Goal: Information Seeking & Learning: Learn about a topic

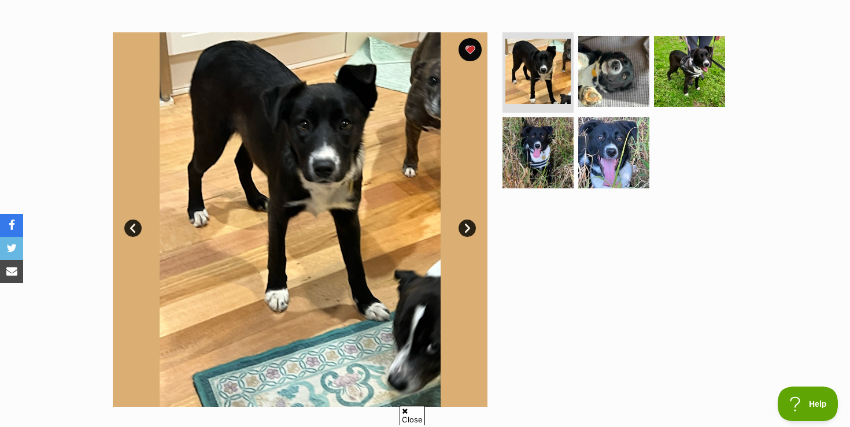
click at [464, 228] on link "Next" at bounding box center [467, 228] width 17 height 17
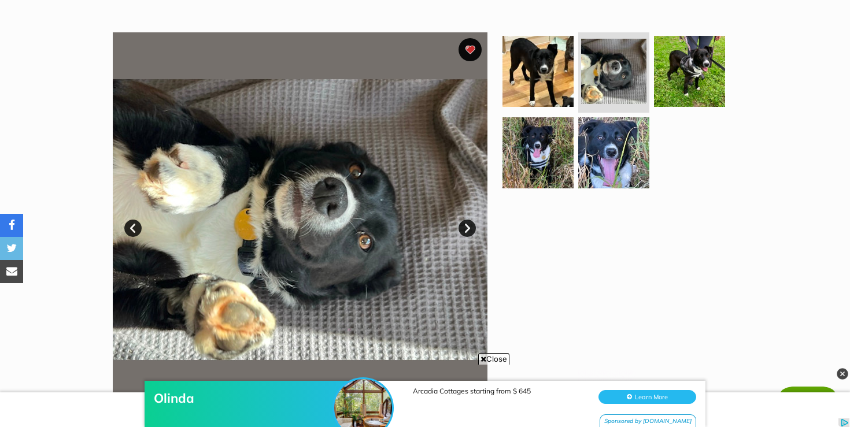
click at [464, 228] on link "Next" at bounding box center [467, 228] width 17 height 17
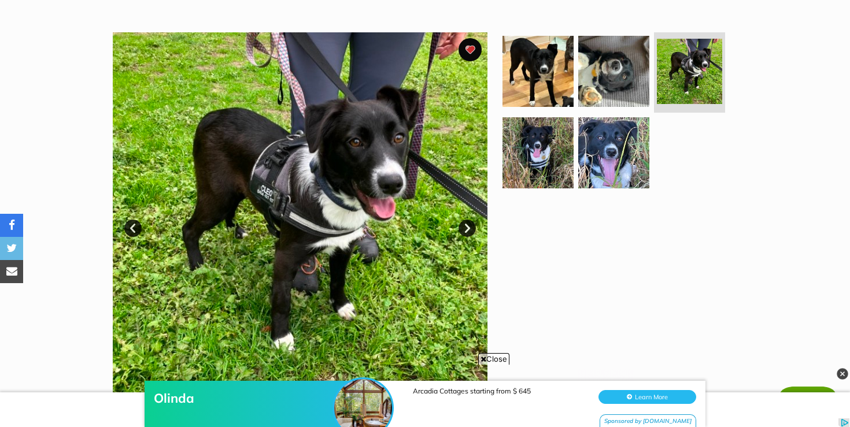
click at [464, 228] on link "Next" at bounding box center [467, 228] width 17 height 17
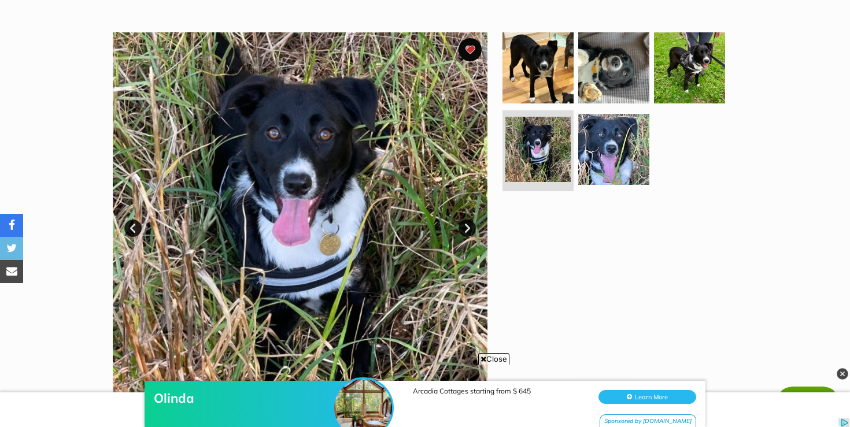
click at [464, 228] on link "Next" at bounding box center [467, 228] width 17 height 17
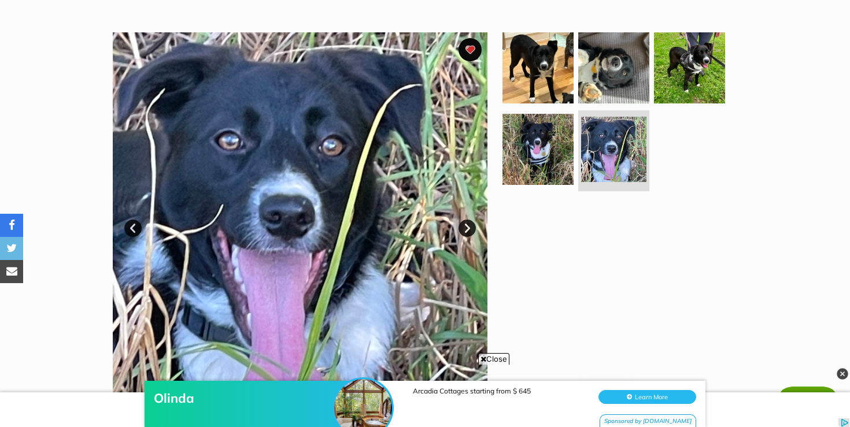
click at [131, 229] on link "Prev" at bounding box center [132, 228] width 17 height 17
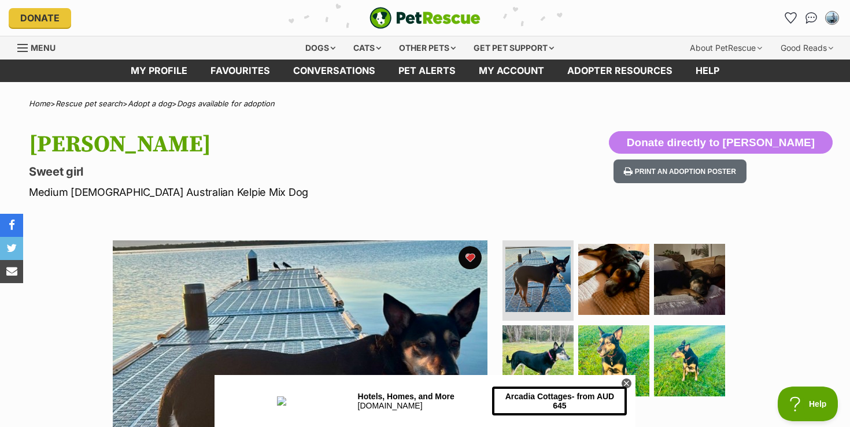
click at [625, 383] on icon at bounding box center [627, 384] width 10 height 10
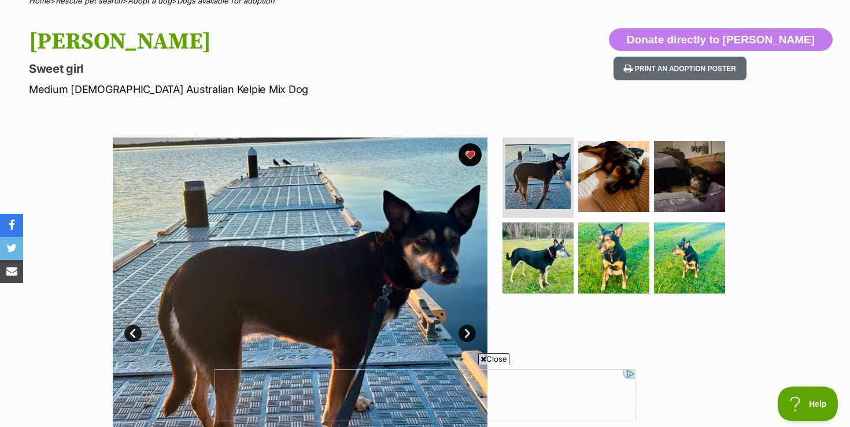
scroll to position [116, 0]
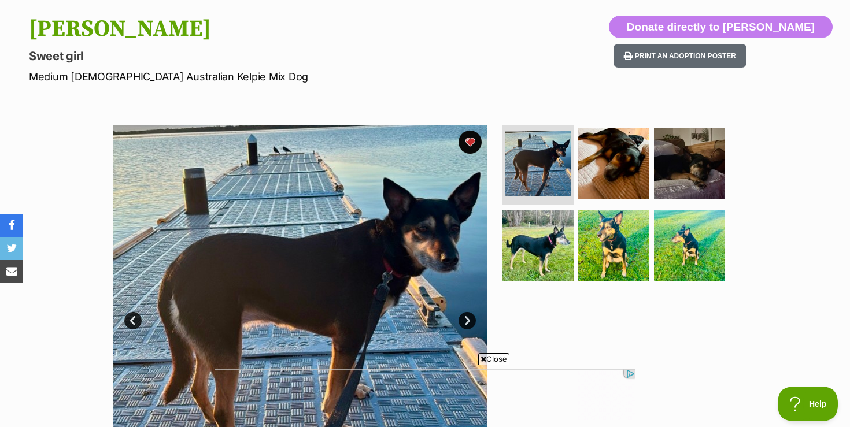
click at [491, 356] on span "Close" at bounding box center [493, 359] width 31 height 12
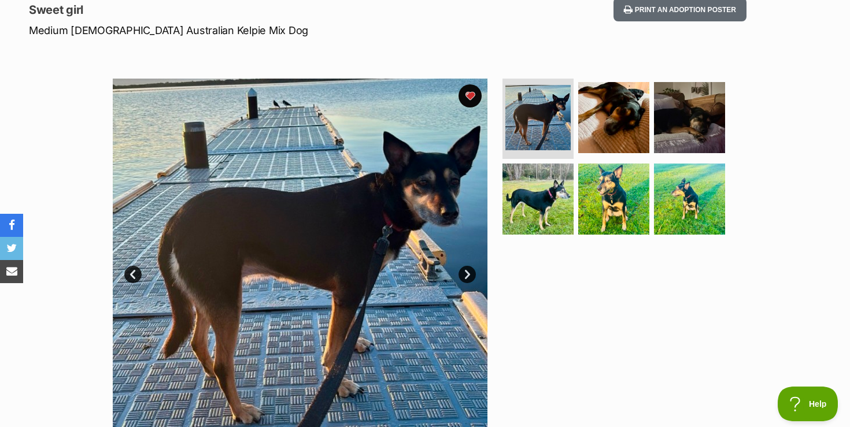
scroll to position [185, 0]
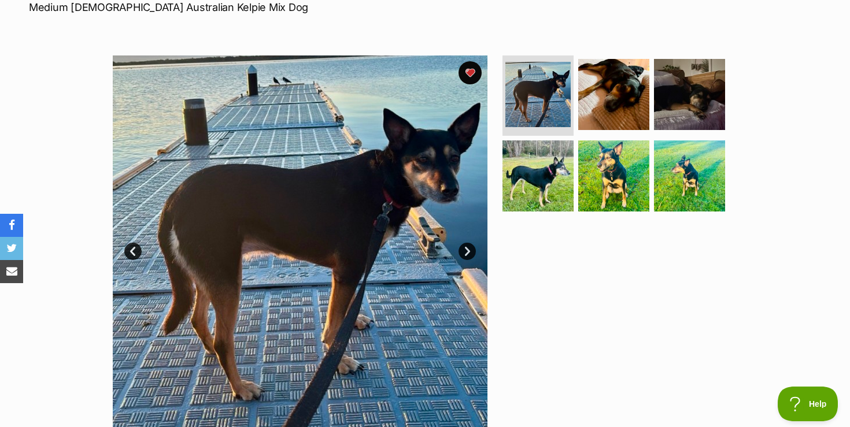
click at [470, 254] on link "Next" at bounding box center [467, 251] width 17 height 17
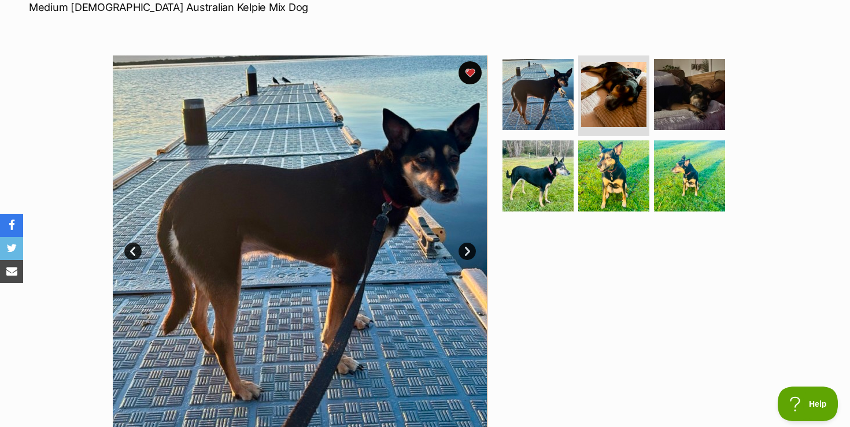
scroll to position [0, 0]
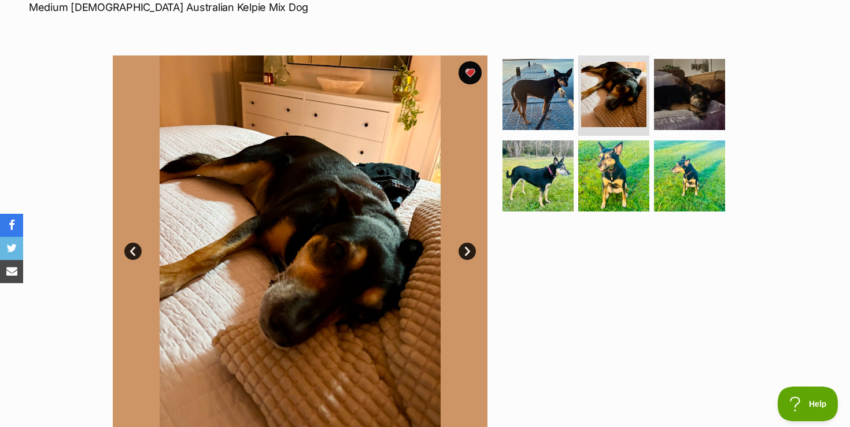
click at [469, 253] on link "Next" at bounding box center [467, 251] width 17 height 17
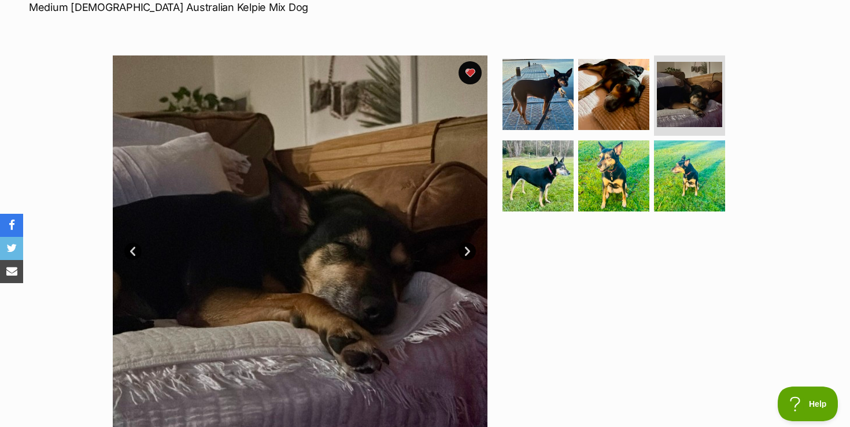
click at [56, 351] on div "Available 3 of 6 images 3 of 6 images 3 of 6 images 3 of 6 images 3 of 6 images…" at bounding box center [425, 234] width 850 height 392
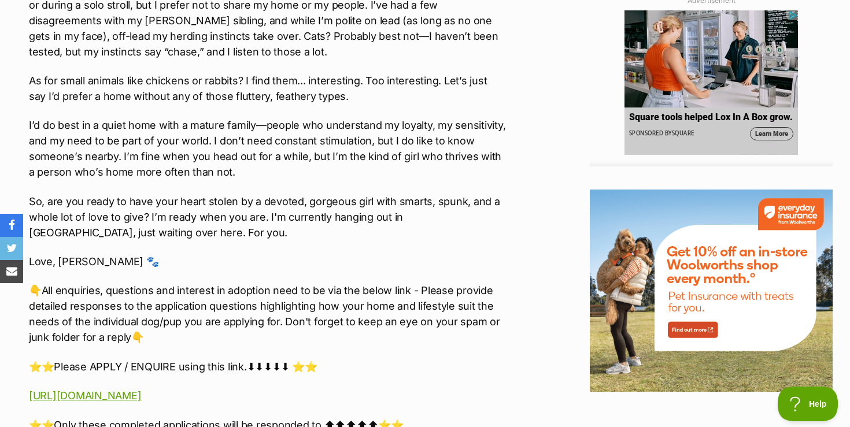
scroll to position [1342, 0]
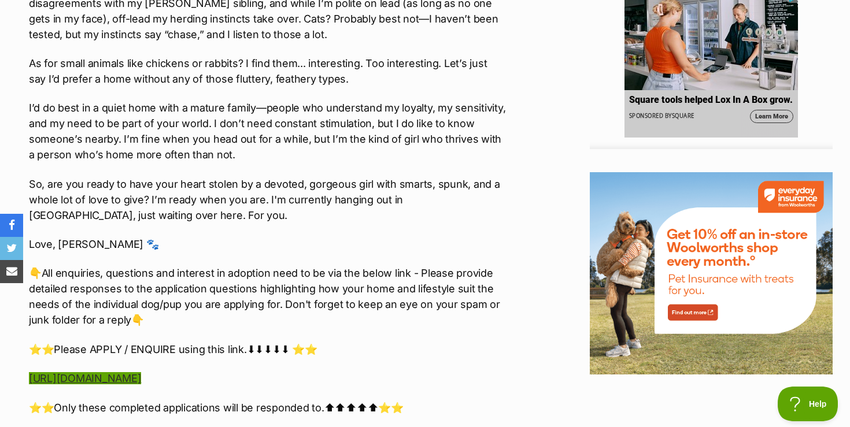
click at [141, 373] on link "[URL][DOMAIN_NAME]" at bounding box center [85, 379] width 112 height 12
